Goal: Transaction & Acquisition: Purchase product/service

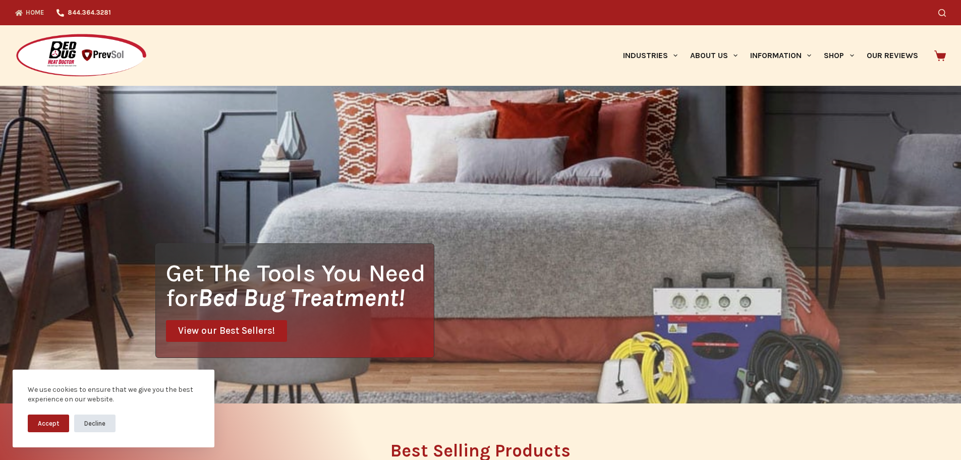
click at [96, 422] on button "Decline" at bounding box center [94, 423] width 41 height 18
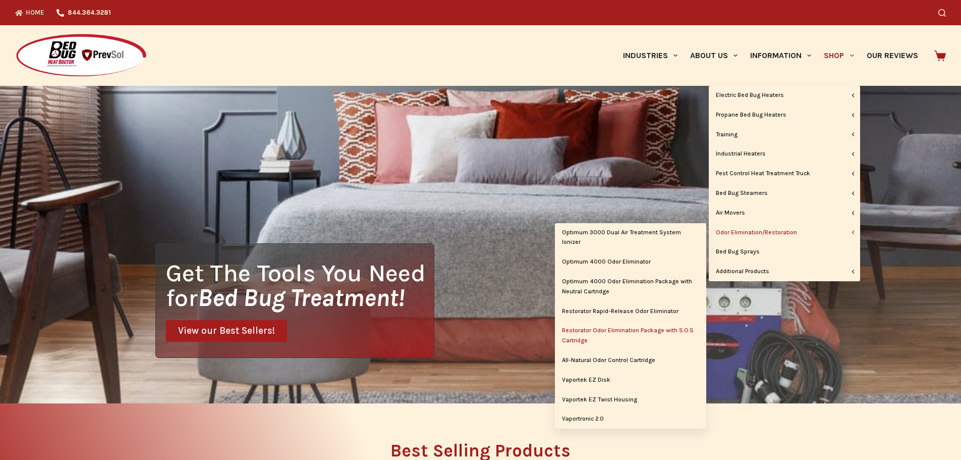
click at [615, 329] on link "Restorator Odor Elimination Package with S.O.S Cartridge" at bounding box center [630, 335] width 151 height 29
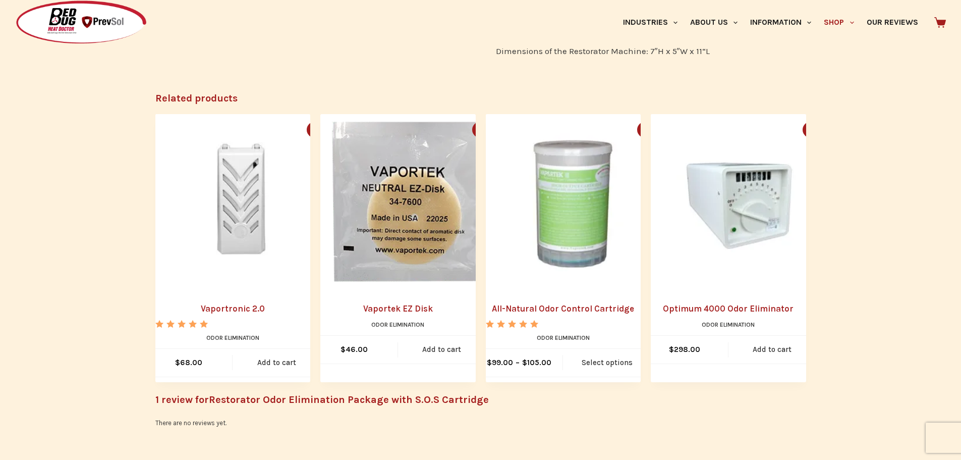
scroll to position [807, 0]
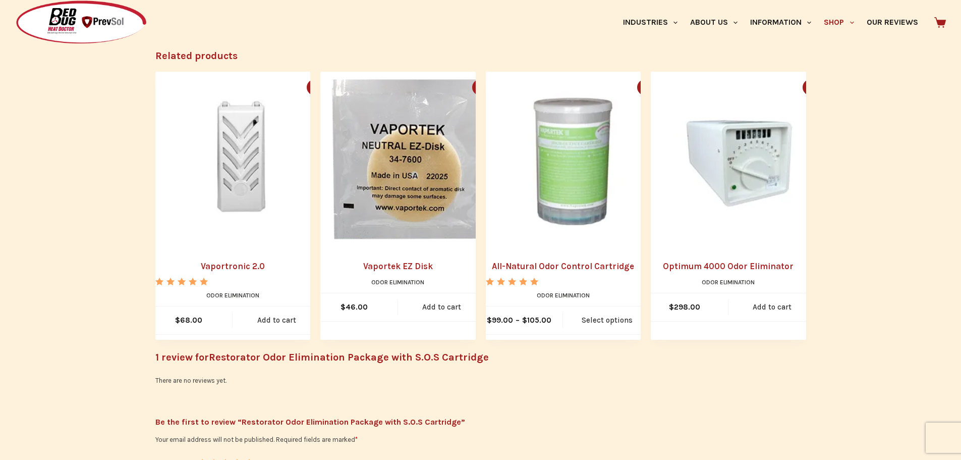
click at [215, 192] on img "Vaportronic 2.0" at bounding box center [243, 160] width 176 height 176
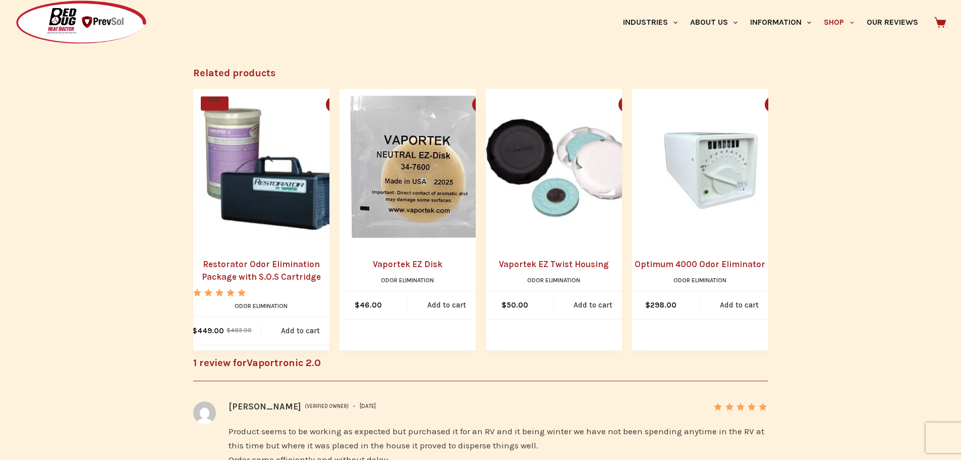
scroll to position [807, 0]
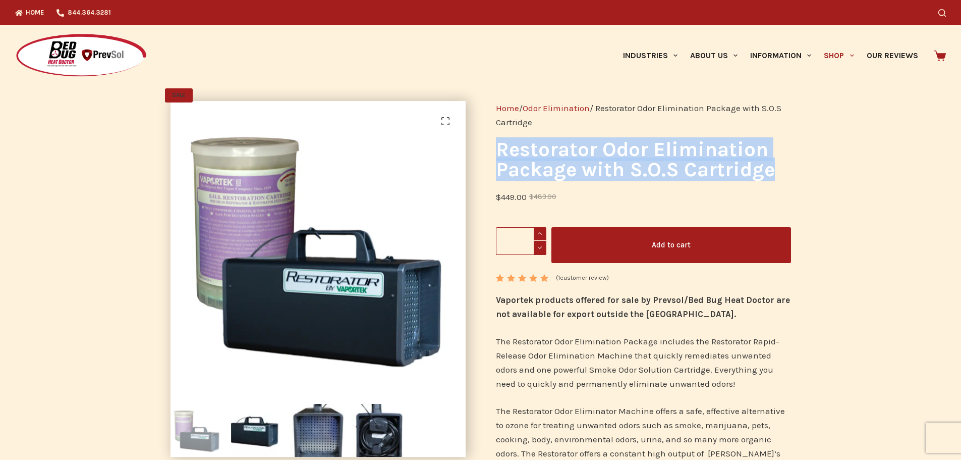
drag, startPoint x: 496, startPoint y: 147, endPoint x: 777, endPoint y: 171, distance: 281.5
click at [777, 171] on h1 "Restorator Odor Elimination Package with S.O.S Cartridge" at bounding box center [643, 159] width 295 height 40
copy h1 "Restorator Odor Elimination Package with S.O.S Cartridge"
